Goal: Task Accomplishment & Management: Manage account settings

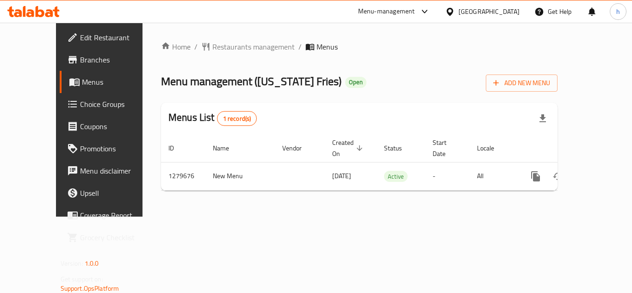
click at [80, 105] on span "Choice Groups" at bounding box center [117, 104] width 74 height 11
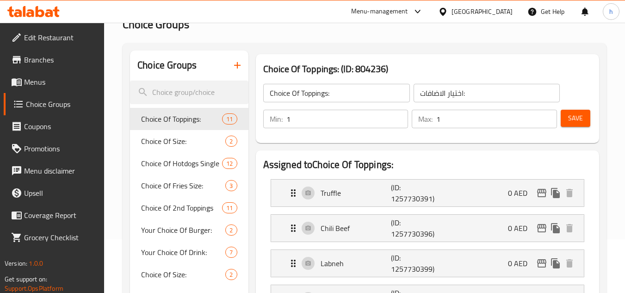
scroll to position [46, 0]
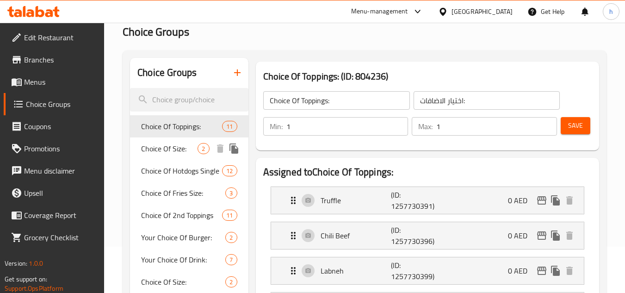
click at [156, 151] on span "Choice Of Size:" at bounding box center [169, 148] width 56 height 11
type input "Choice Of Size:"
type input "الإختيار من الحجم:"
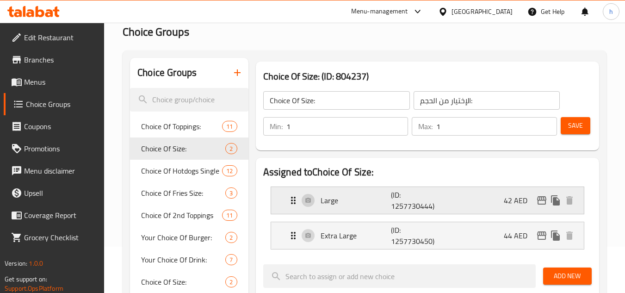
scroll to position [93, 0]
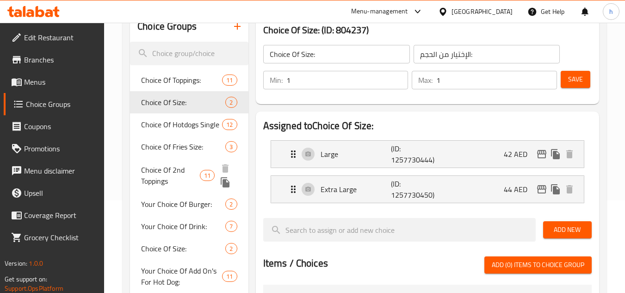
click at [172, 177] on span "Choice Of 2nd Toppings" at bounding box center [170, 175] width 58 height 22
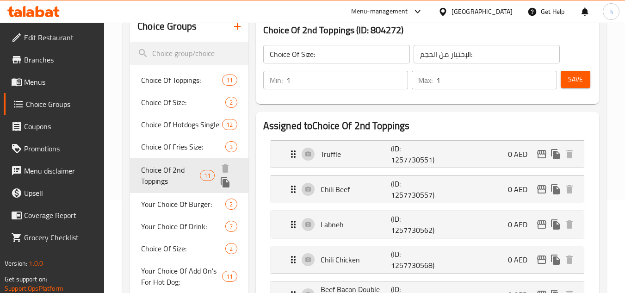
type input "Choice Of 2nd Toppings"
type input "اختيار الإضافات الثانية"
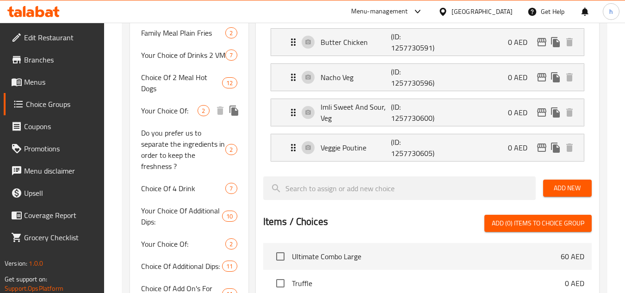
scroll to position [463, 0]
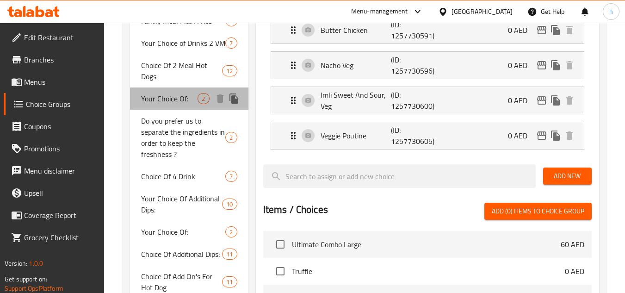
click at [170, 104] on span "Your Choice Of:" at bounding box center [169, 98] width 56 height 11
type input "Your Choice Of:"
type input "إختيارك من:"
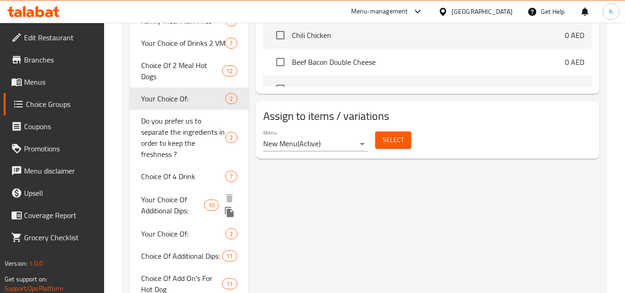
click at [167, 197] on span "Your Choice Of Additional Dips:" at bounding box center [172, 205] width 62 height 22
type input "Your Choice Of Additional Dips:"
type input "0"
type input "10"
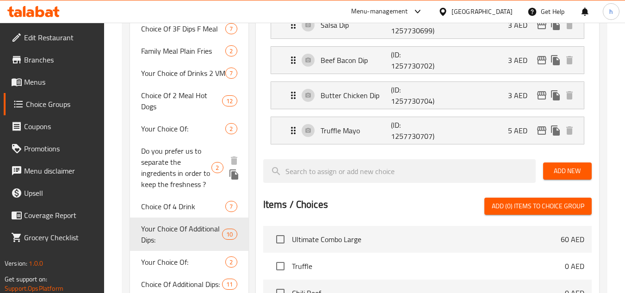
scroll to position [416, 0]
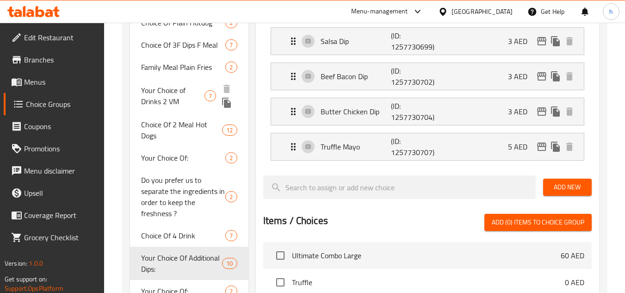
click at [182, 93] on span "Your Choice of Drinks 2 VM" at bounding box center [172, 96] width 63 height 22
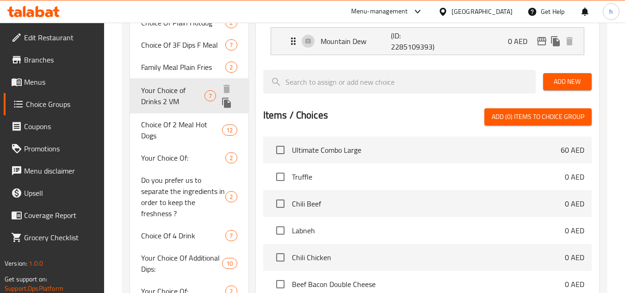
type input "Your Choice of Drinks 2 VM"
type input "اختيارك من المشروبات 2 في إم"
type input "2"
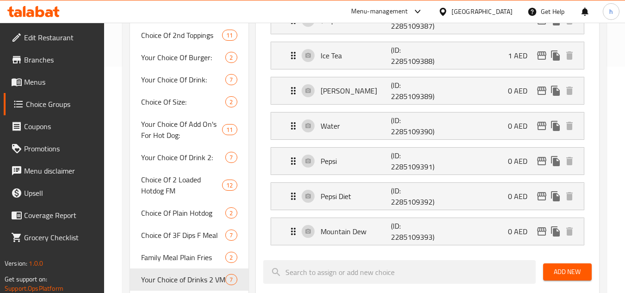
scroll to position [231, 0]
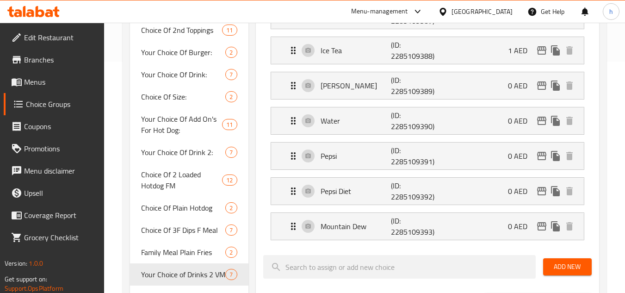
click at [487, 9] on div "[GEOGRAPHIC_DATA]" at bounding box center [482, 11] width 61 height 10
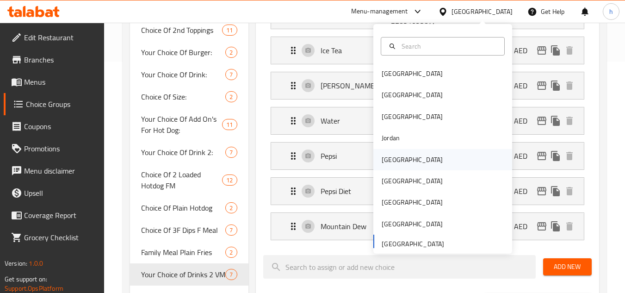
click at [398, 162] on div "[GEOGRAPHIC_DATA]" at bounding box center [412, 159] width 76 height 21
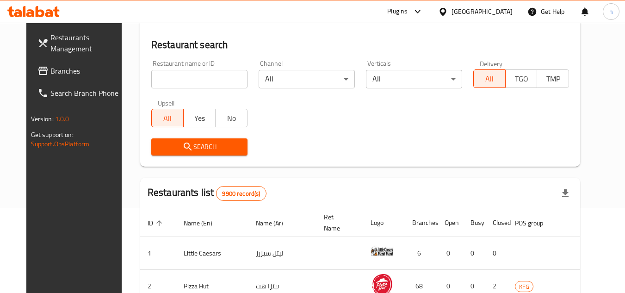
scroll to position [231, 0]
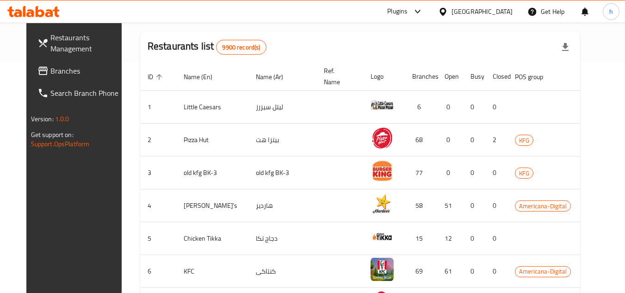
click at [67, 77] on link "Branches" at bounding box center [80, 71] width 101 height 22
